Goal: Task Accomplishment & Management: Manage account settings

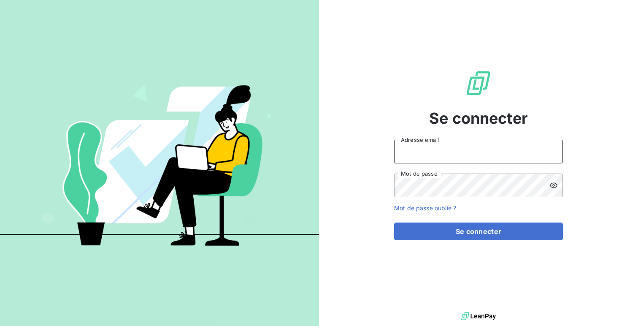
click at [412, 149] on input "Adresse email" at bounding box center [478, 152] width 169 height 24
type input "a"
type input "d"
type input "admin@gerstest"
click at [394, 222] on button "Se connecter" at bounding box center [478, 231] width 169 height 18
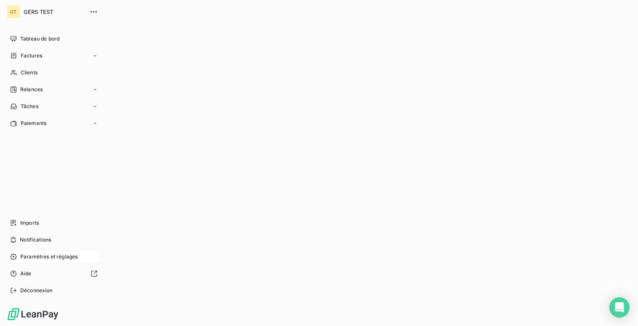
click at [31, 255] on span "Paramètres et réglages" at bounding box center [48, 257] width 57 height 8
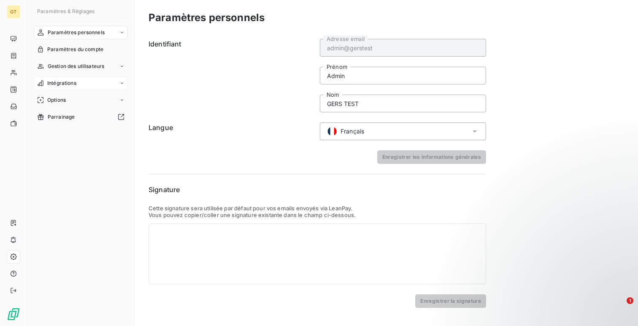
click at [64, 81] on span "Intégrations" at bounding box center [61, 83] width 29 height 8
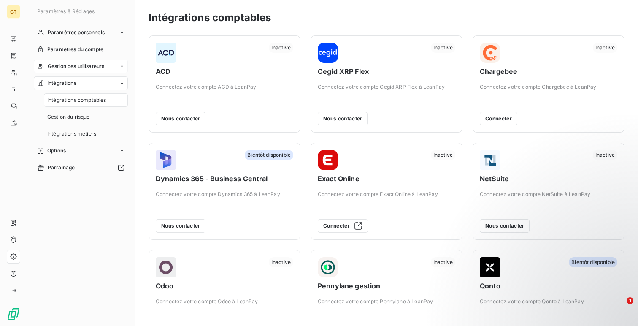
click at [84, 68] on span "Gestion des utilisateurs" at bounding box center [76, 66] width 57 height 8
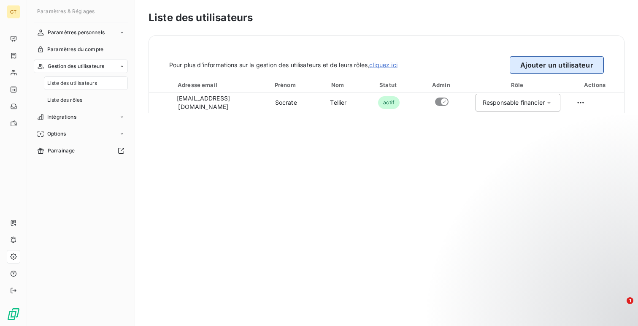
click at [567, 70] on button "Ajouter un utilisateur" at bounding box center [557, 65] width 94 height 18
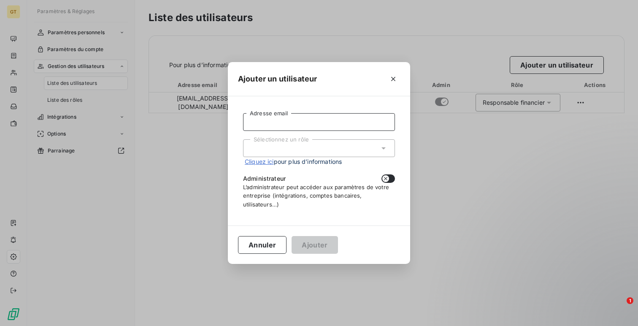
click at [358, 129] on input "Adresse email" at bounding box center [319, 122] width 152 height 18
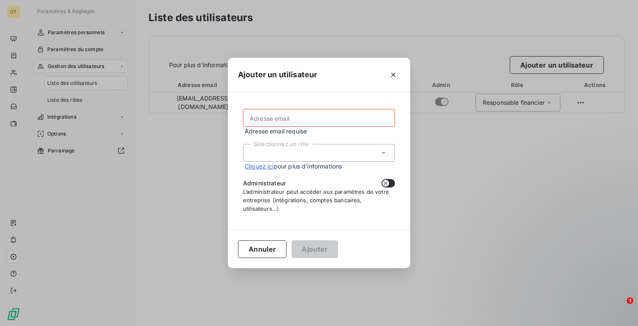
click at [0, 326] on div "dashlane webcard" at bounding box center [0, 326] width 0 height 0
click at [336, 124] on input "Adresse email" at bounding box center [319, 118] width 152 height 18
paste input "Thomas.DESNOT@altyma-experts.fr"
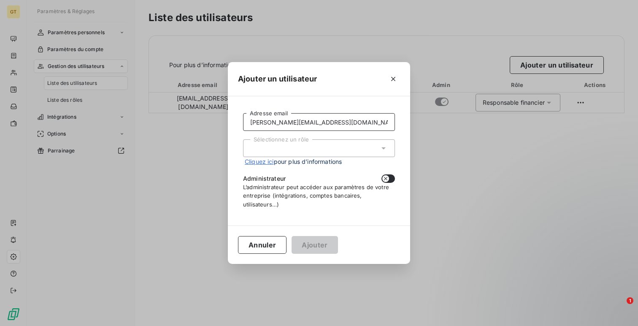
click at [297, 121] on input "Thomas.DESNOT@altyma-experts.fr" at bounding box center [319, 122] width 152 height 18
click at [271, 122] on input "Thomas.desnot@altyma-experts.fr" at bounding box center [319, 122] width 152 height 18
type input "[PERSON_NAME][EMAIL_ADDRESS][DOMAIN_NAME]"
click at [278, 147] on div "Sélectionnez un rôle" at bounding box center [319, 148] width 152 height 18
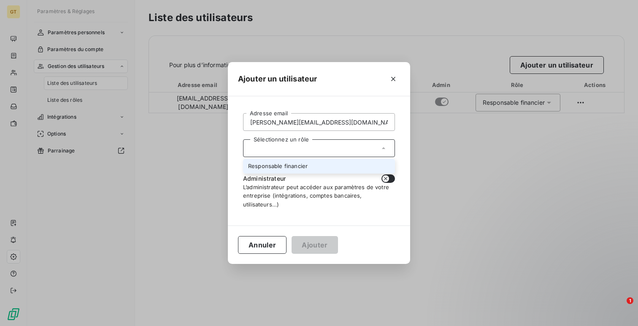
click at [284, 166] on li "Responsable financier" at bounding box center [319, 166] width 152 height 15
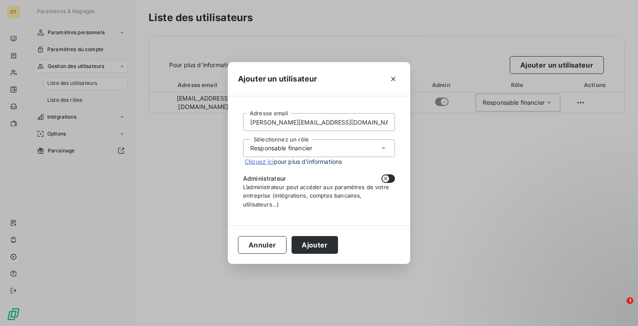
click at [383, 174] on form "thomas.desnot@altyma-experts.fr Adresse email Sélectionnez un rôle Responsable …" at bounding box center [319, 160] width 152 height 95
click at [391, 180] on button "button" at bounding box center [389, 178] width 14 height 8
checkbox input "true"
click at [344, 122] on input "[PERSON_NAME][EMAIL_ADDRESS][DOMAIN_NAME]" at bounding box center [319, 122] width 152 height 18
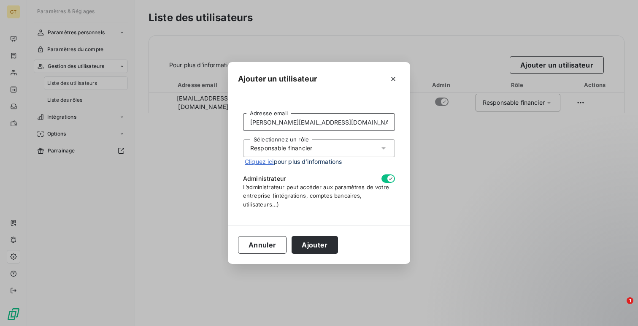
click at [344, 122] on input "[PERSON_NAME][EMAIL_ADDRESS][DOMAIN_NAME]" at bounding box center [319, 122] width 152 height 18
click at [311, 242] on button "Ajouter" at bounding box center [315, 245] width 46 height 18
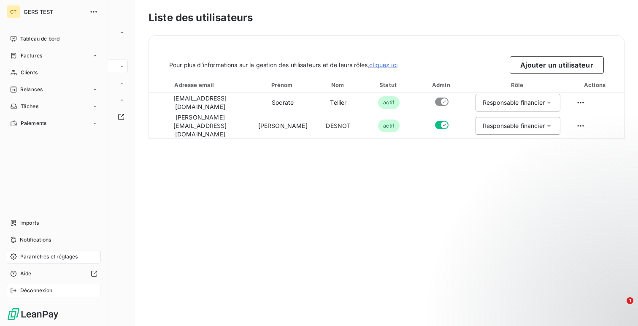
click at [38, 291] on span "Déconnexion" at bounding box center [36, 291] width 33 height 8
